Goal: Information Seeking & Learning: Find specific fact

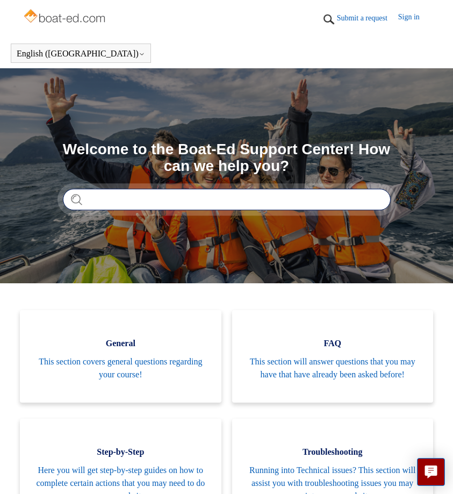
click at [246, 203] on input "Search" at bounding box center [227, 200] width 328 height 22
type input "**********"
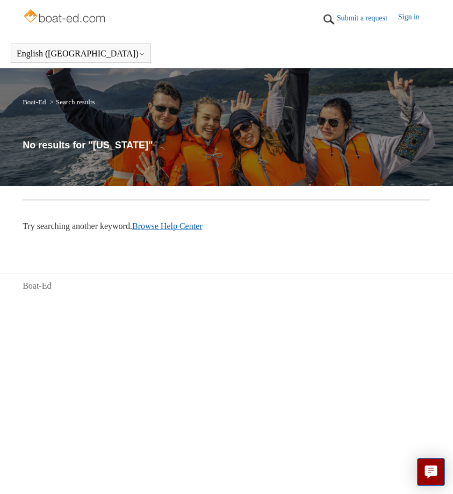
click at [157, 231] on link "Browse Help Center" at bounding box center [167, 225] width 70 height 9
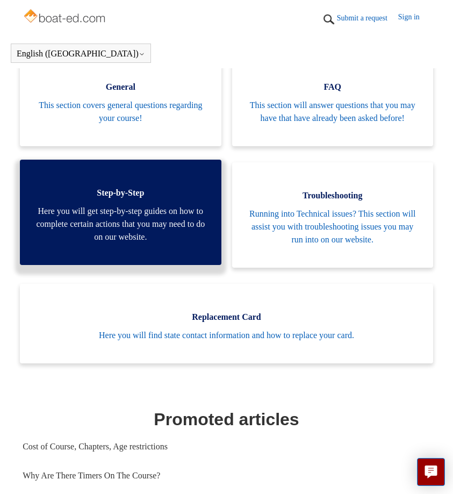
scroll to position [227, 0]
